Goal: Task Accomplishment & Management: Use online tool/utility

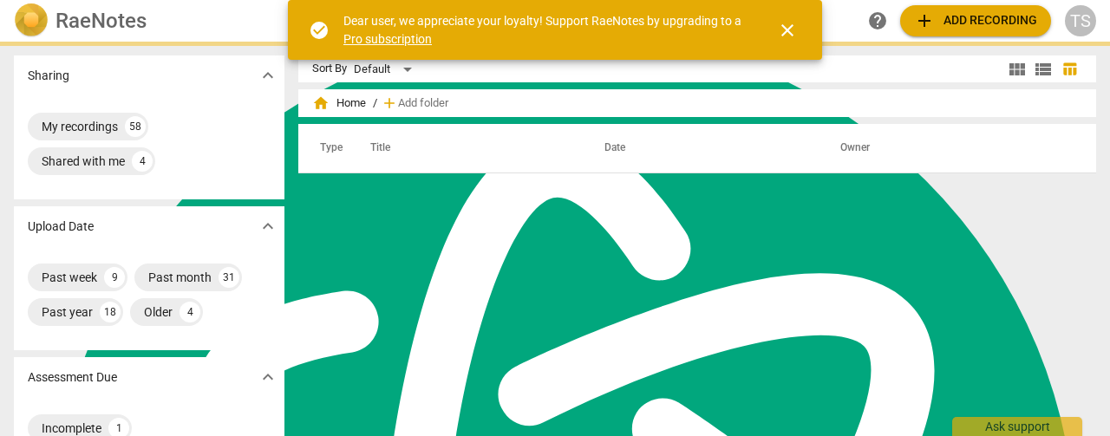
scroll to position [470, 0]
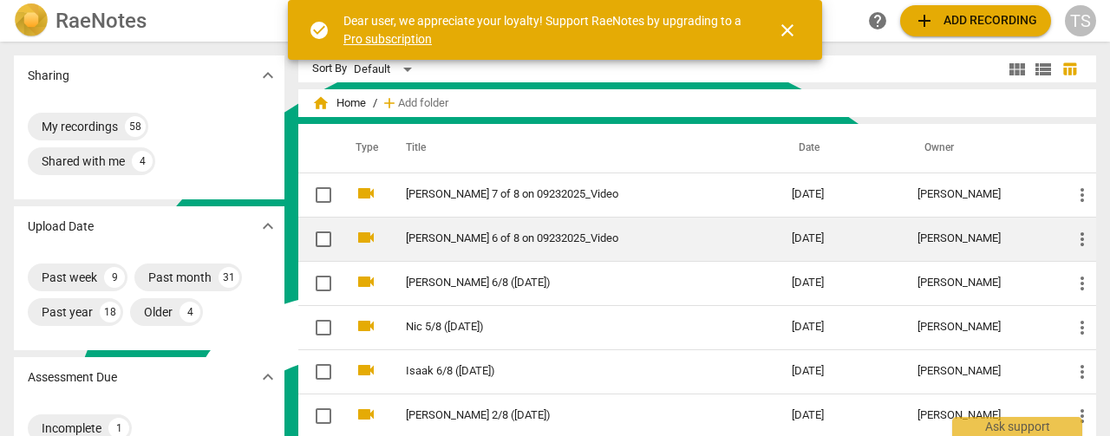
click at [437, 238] on link "[PERSON_NAME] 6 of 8 on 09232025_Video" at bounding box center [567, 238] width 323 height 13
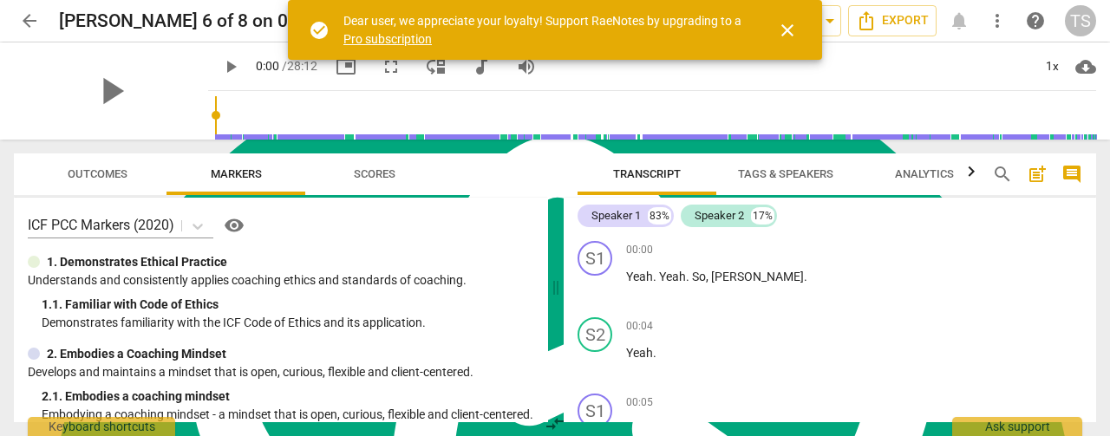
click at [784, 30] on span "close" at bounding box center [787, 30] width 21 height 21
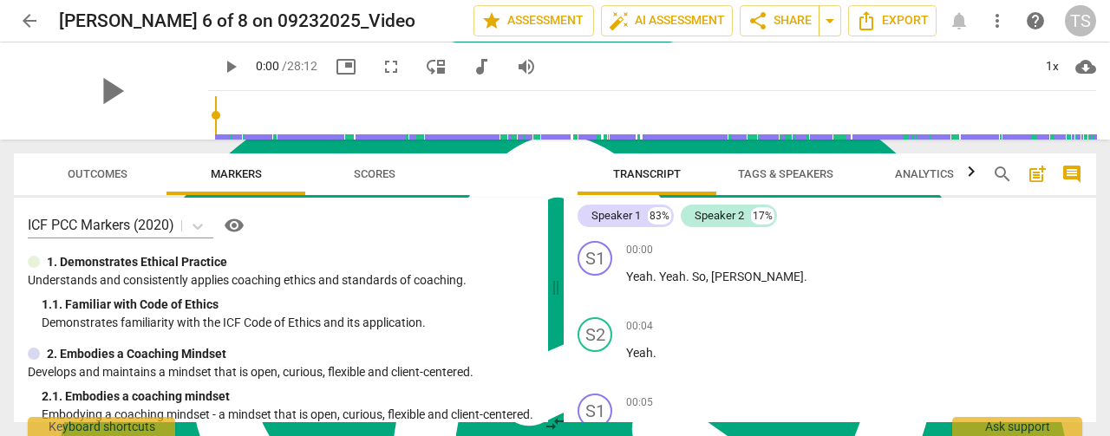
click at [771, 174] on span "Tags & Speakers" at bounding box center [785, 173] width 95 height 13
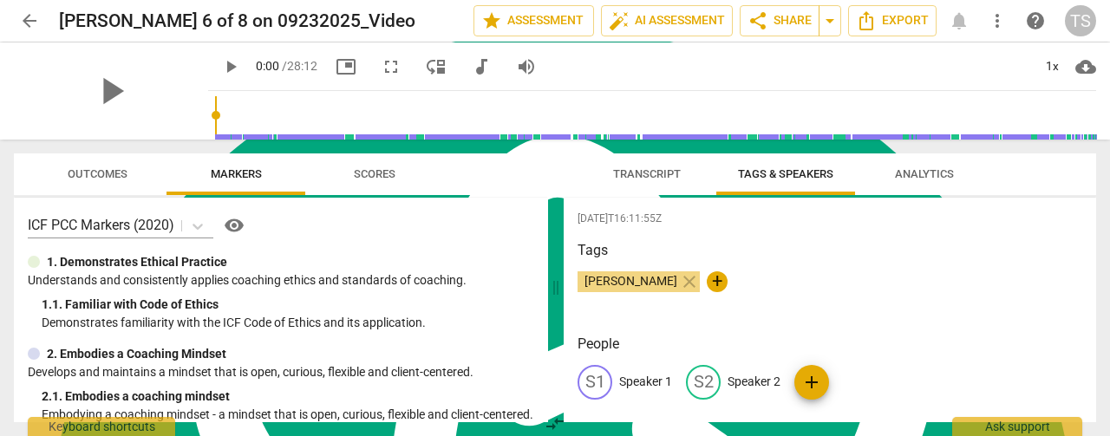
click at [638, 381] on p "Speaker 1" at bounding box center [645, 382] width 53 height 18
type textarea "Speaker 1"
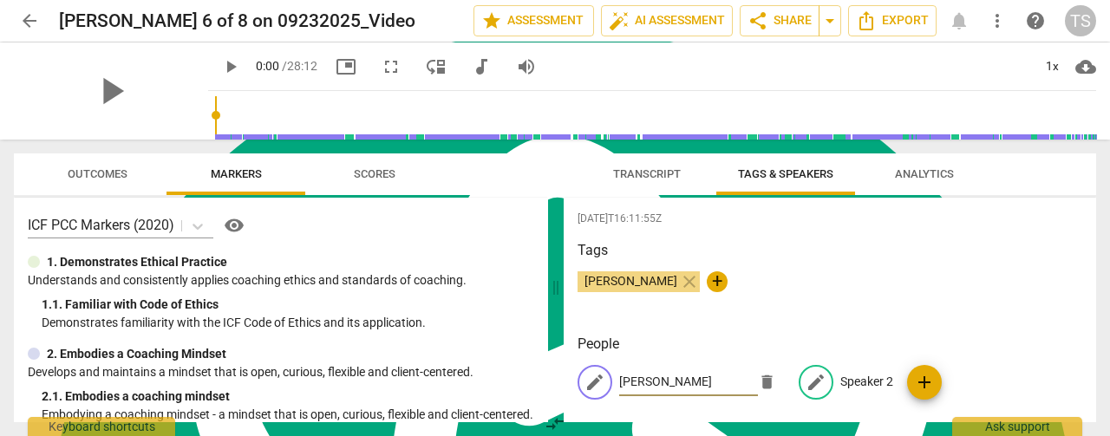
type input "[PERSON_NAME]"
click at [871, 389] on p "Speaker 2" at bounding box center [866, 382] width 53 height 18
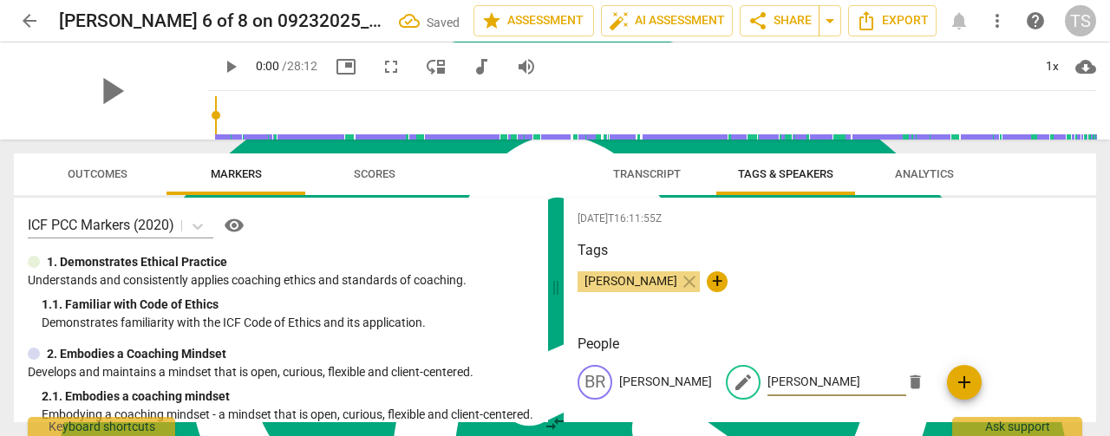
type input "[PERSON_NAME]"
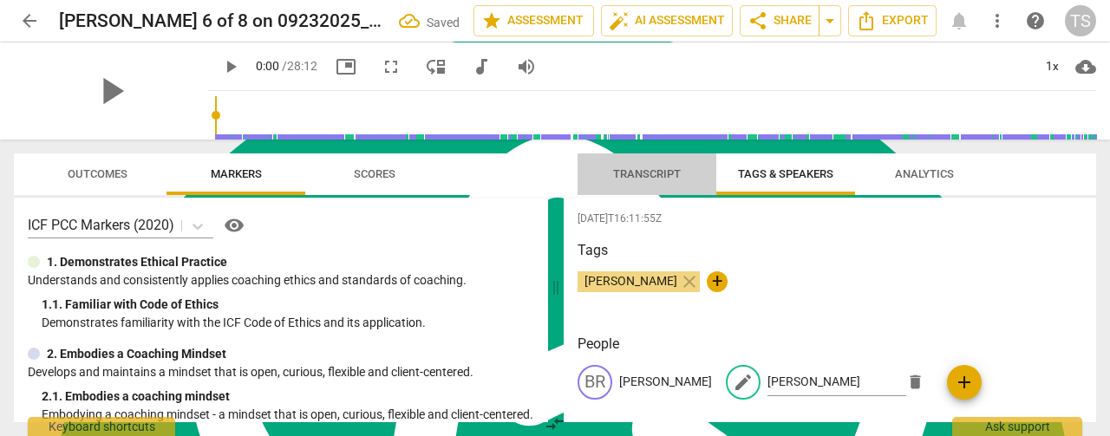
click at [631, 179] on span "Transcript" at bounding box center [647, 173] width 68 height 13
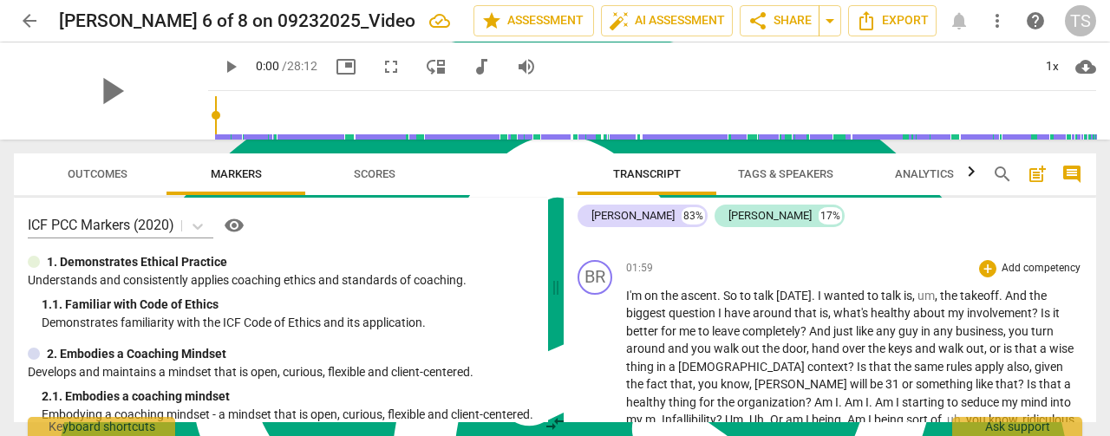
scroll to position [1127, 0]
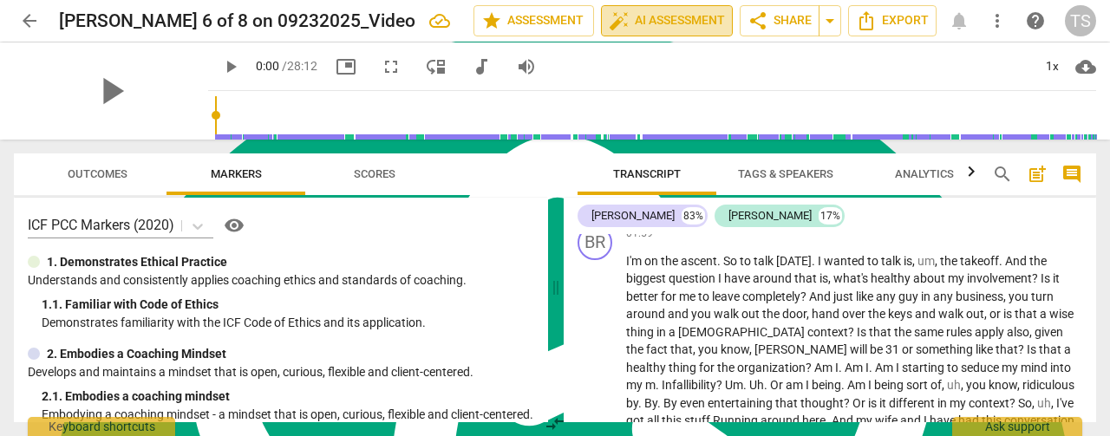
click at [652, 27] on span "auto_fix_high AI Assessment" at bounding box center [667, 20] width 116 height 21
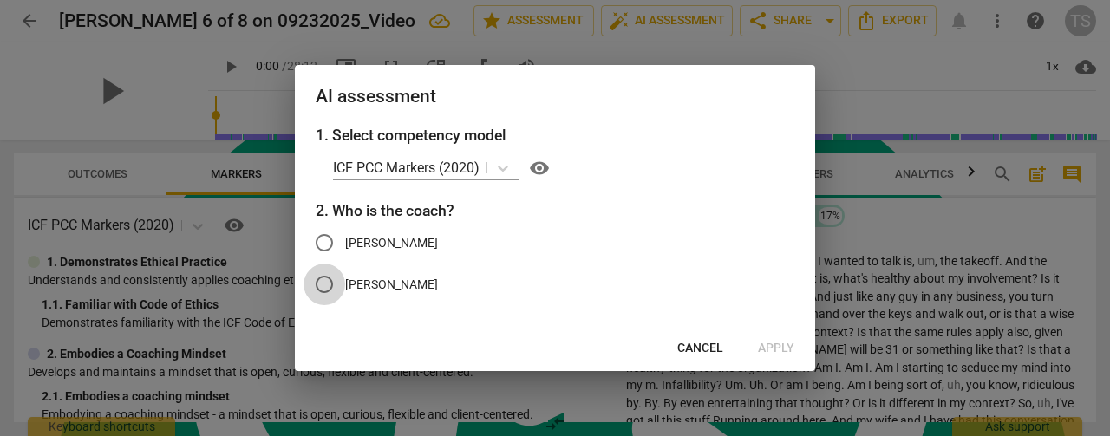
click at [328, 282] on input "[PERSON_NAME]" at bounding box center [324, 285] width 42 height 42
radio input "true"
click at [767, 352] on span "Apply" at bounding box center [776, 348] width 36 height 17
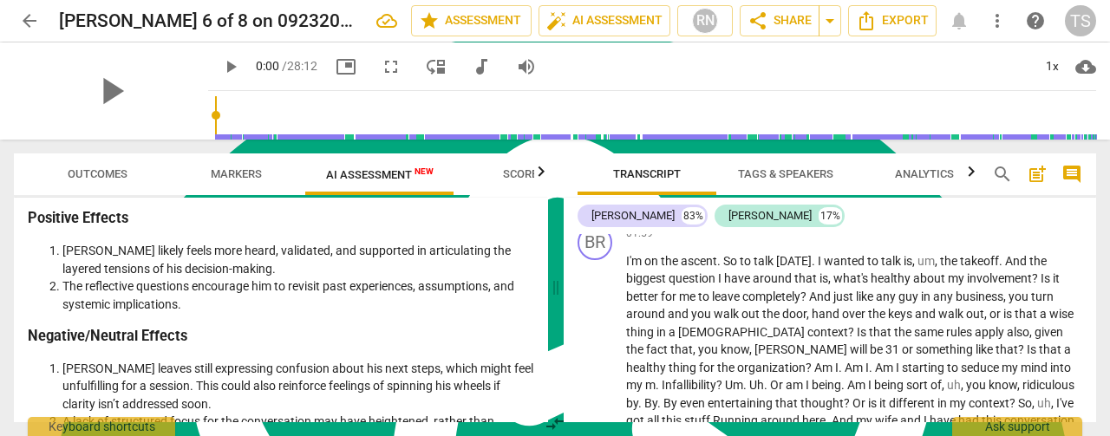
scroll to position [2400, 0]
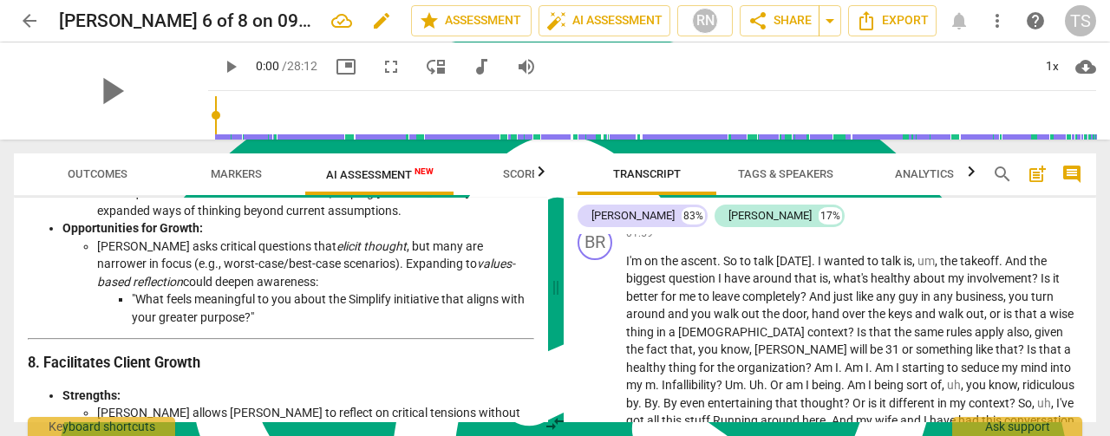
click at [371, 28] on span "edit" at bounding box center [381, 20] width 21 height 21
type input "[PERSON_NAME] 6/8 ([DATE])"
click at [347, 25] on span "done" at bounding box center [350, 20] width 21 height 21
click at [38, 30] on span "arrow_back" at bounding box center [29, 20] width 21 height 21
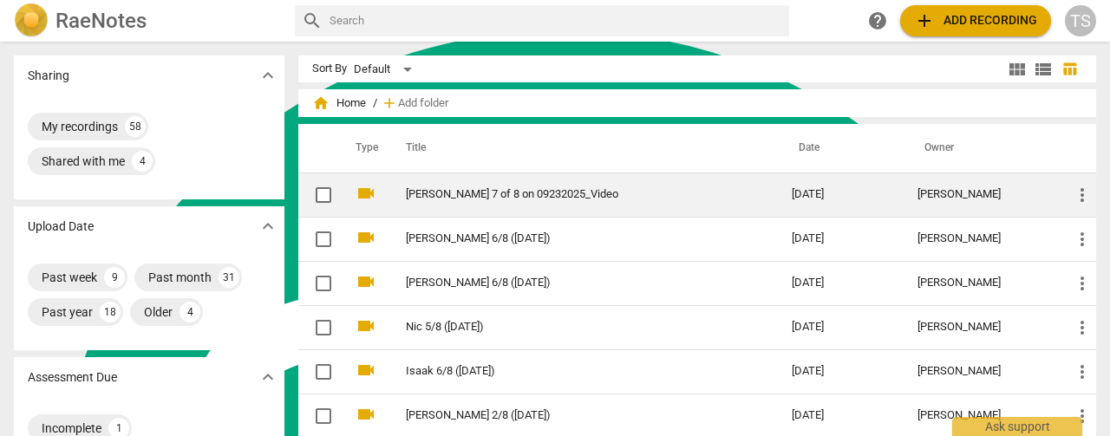
click at [458, 202] on td "[PERSON_NAME] 7 of 8 on 09232025_Video" at bounding box center [581, 195] width 393 height 44
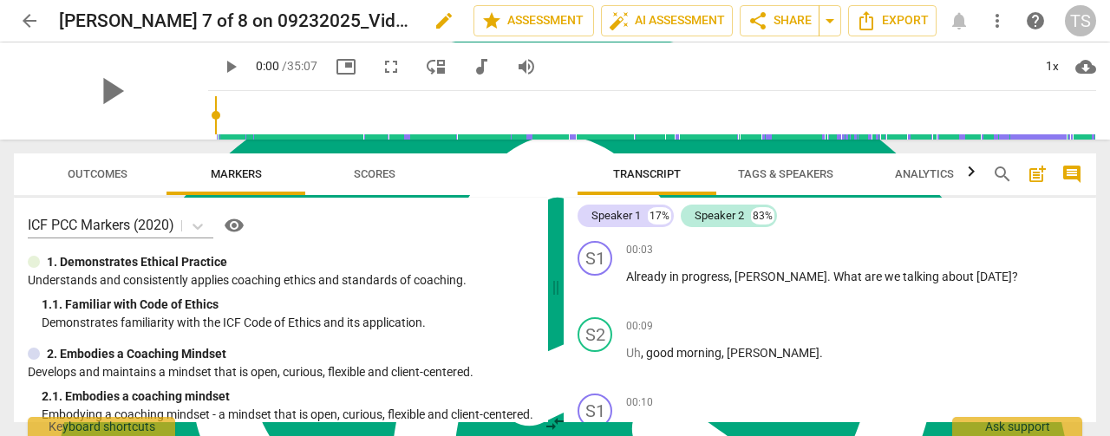
click at [434, 27] on span "edit" at bounding box center [444, 20] width 21 height 21
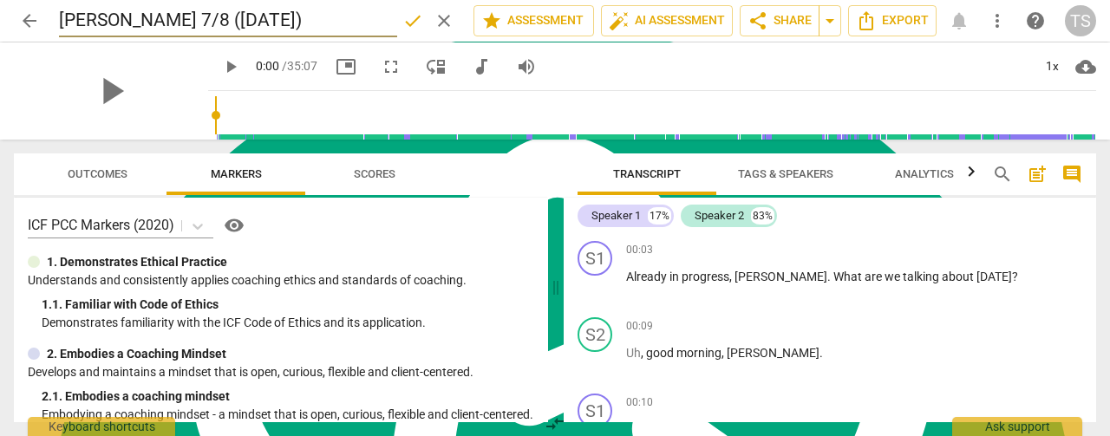
type input "[PERSON_NAME] 7/8 ([DATE])"
click at [411, 29] on span "done" at bounding box center [412, 20] width 21 height 21
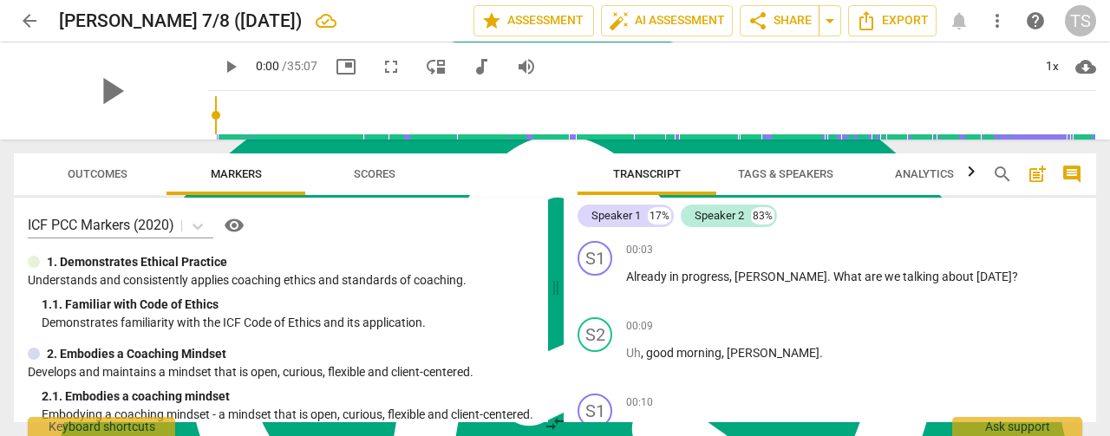
click at [793, 167] on span "Tags & Speakers" at bounding box center [785, 173] width 95 height 13
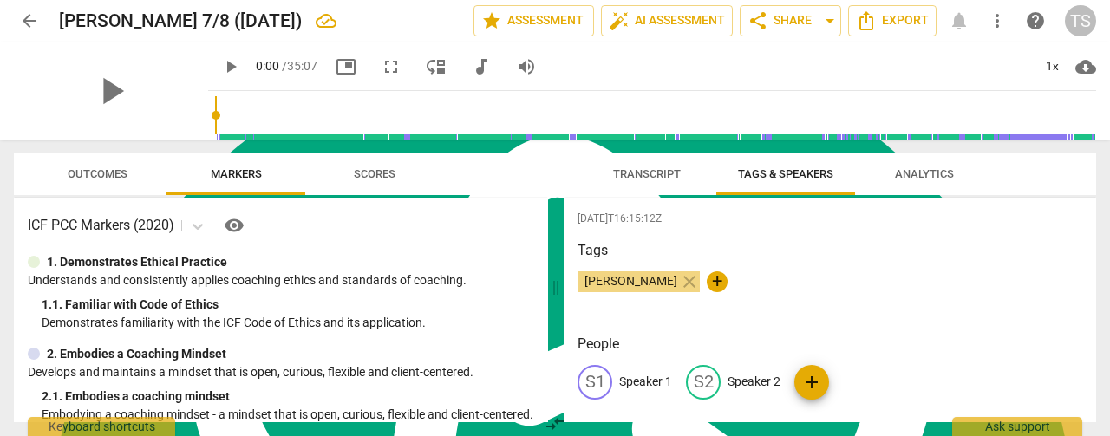
click at [648, 381] on p "Speaker 1" at bounding box center [645, 382] width 53 height 18
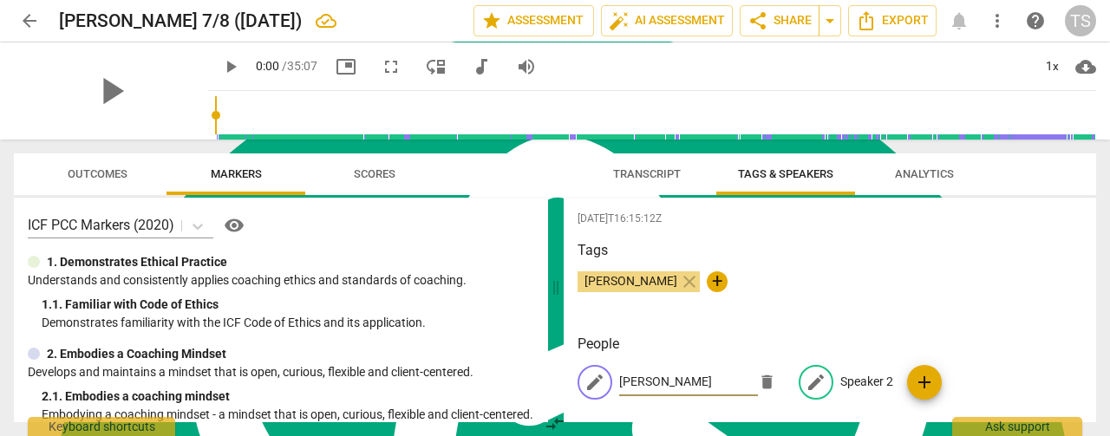
type input "[PERSON_NAME]"
click at [858, 384] on p "Speaker 2" at bounding box center [866, 382] width 53 height 18
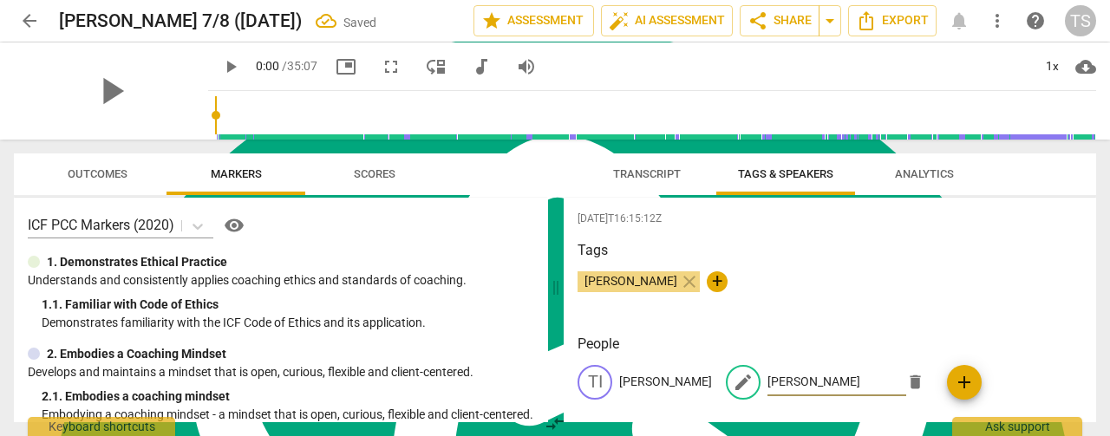
scroll to position [18, 0]
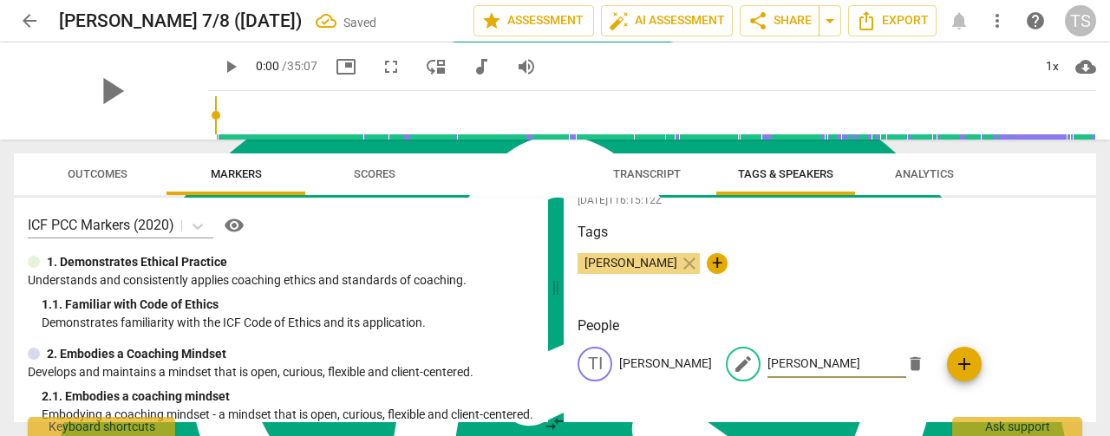
type input "[PERSON_NAME]"
click at [632, 172] on span "Transcript" at bounding box center [647, 173] width 68 height 13
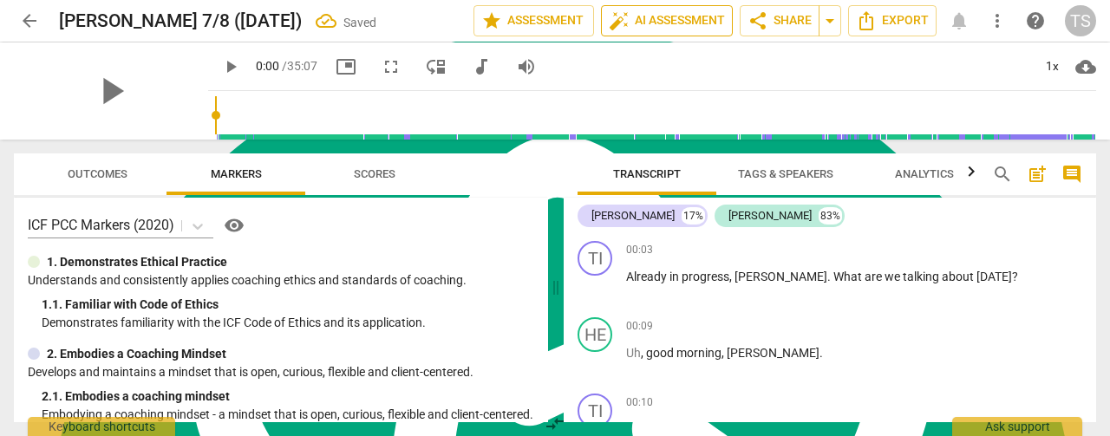
click at [675, 20] on span "auto_fix_high AI Assessment" at bounding box center [667, 20] width 116 height 21
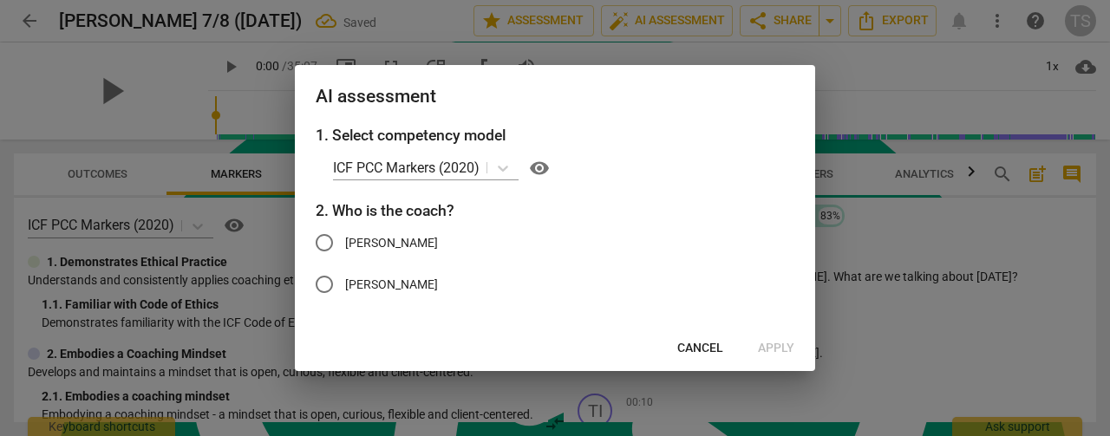
click at [330, 245] on input "[PERSON_NAME]" at bounding box center [324, 243] width 42 height 42
radio input "true"
click at [778, 343] on span "Apply" at bounding box center [776, 348] width 36 height 17
